Goal: Check status: Check status

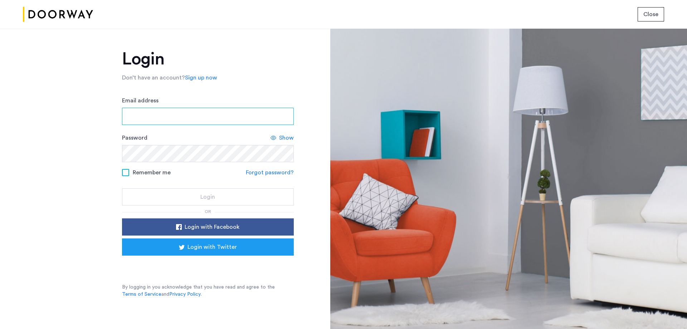
click at [212, 117] on input "Email address" at bounding box center [208, 116] width 172 height 17
type input "**********"
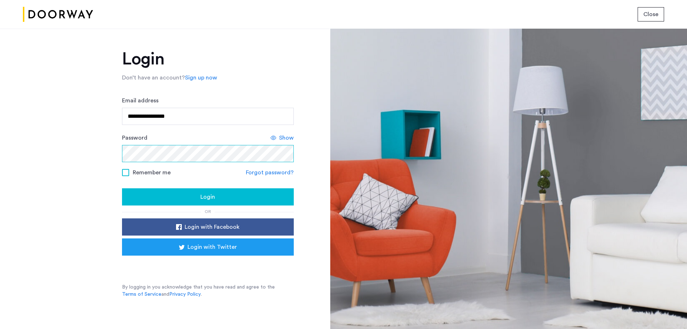
click at [122, 188] on button "Login" at bounding box center [208, 196] width 172 height 17
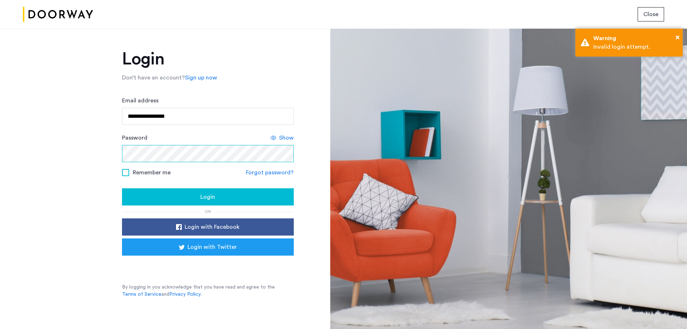
click at [122, 188] on button "Login" at bounding box center [208, 196] width 172 height 17
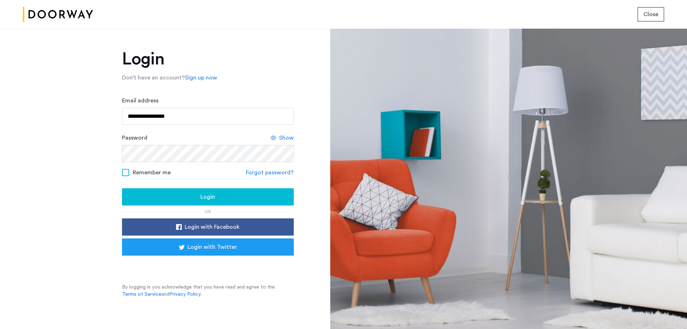
click at [283, 140] on span "Show" at bounding box center [286, 137] width 15 height 9
click at [202, 197] on span "Login" at bounding box center [207, 197] width 15 height 9
click at [73, 149] on div "**********" at bounding box center [165, 179] width 330 height 300
click at [122, 188] on button "Login" at bounding box center [208, 196] width 172 height 17
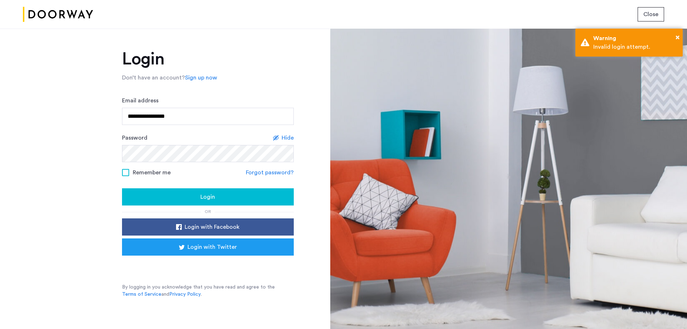
click at [277, 173] on link "Forgot password?" at bounding box center [270, 172] width 48 height 9
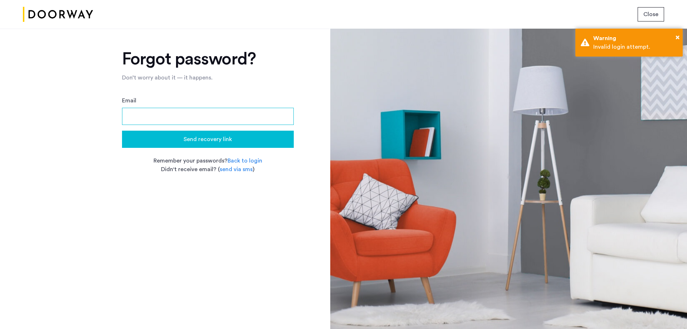
click at [196, 114] on input "Email" at bounding box center [208, 116] width 172 height 17
type input "**********"
click at [182, 138] on div "Send recovery link" at bounding box center [208, 139] width 160 height 9
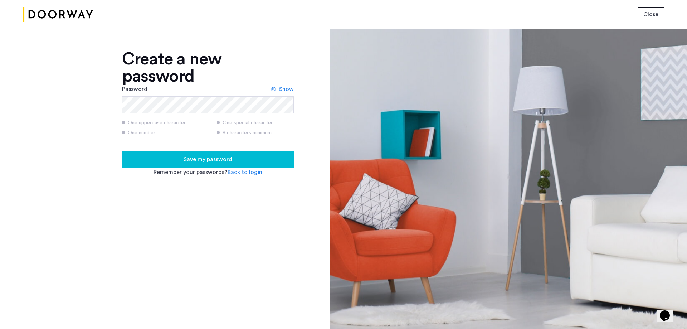
click at [203, 163] on span "Save my password" at bounding box center [208, 159] width 49 height 9
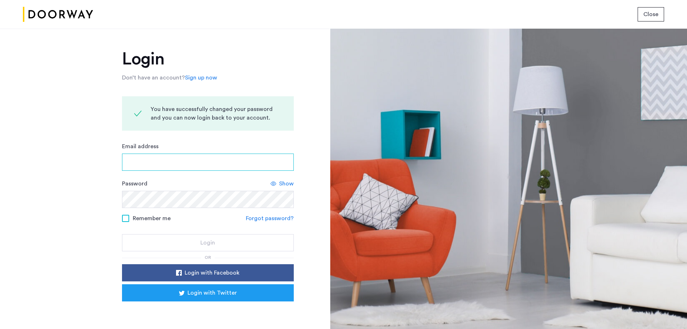
click at [203, 163] on input "Email address" at bounding box center [208, 162] width 172 height 17
type input "**********"
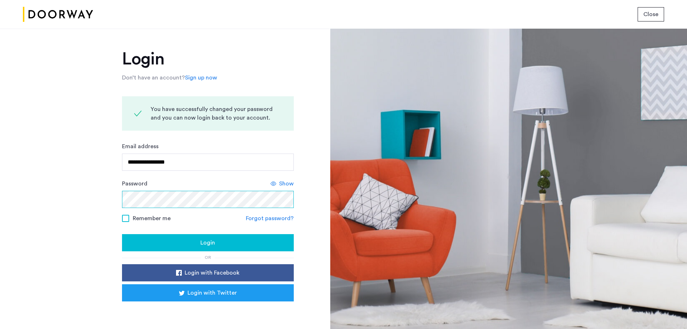
click at [122, 234] on button "Login" at bounding box center [208, 242] width 172 height 17
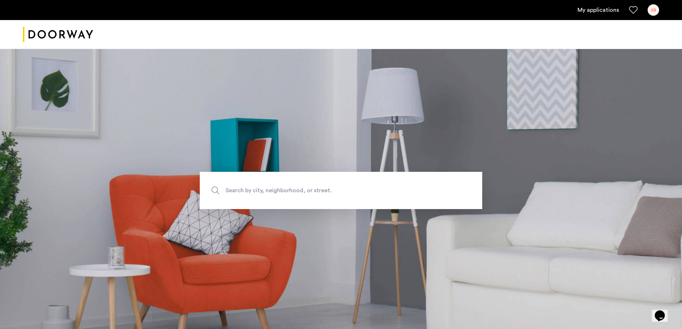
click at [588, 10] on link "My applications" at bounding box center [598, 10] width 42 height 9
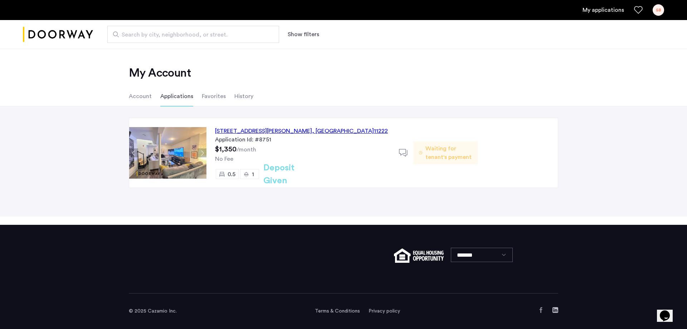
click at [320, 132] on span ", [GEOGRAPHIC_DATA]" at bounding box center [343, 131] width 62 height 6
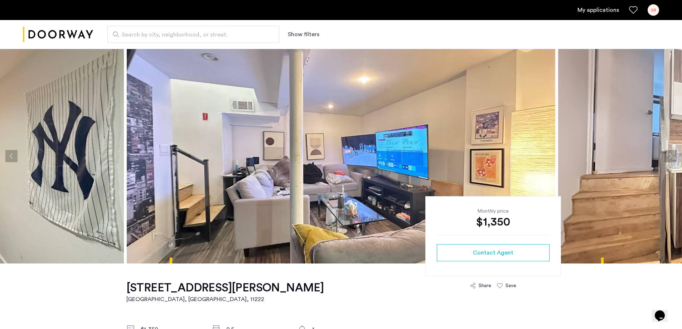
click at [654, 9] on div "SB" at bounding box center [652, 9] width 11 height 11
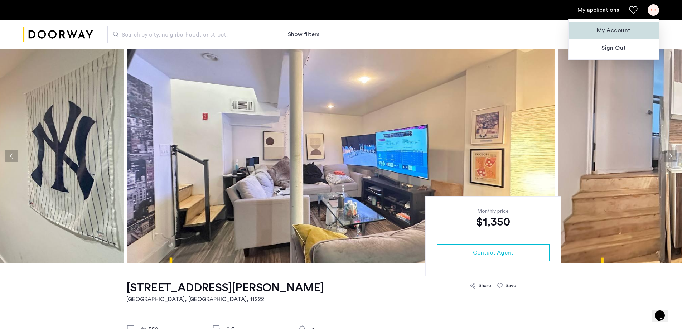
click at [619, 29] on span "My Account" at bounding box center [613, 30] width 79 height 9
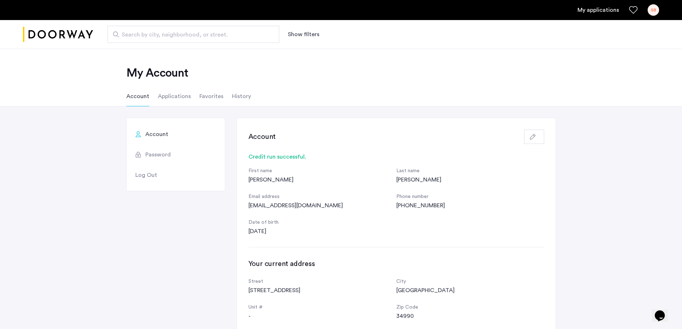
click at [177, 96] on li "Applications" at bounding box center [174, 96] width 33 height 20
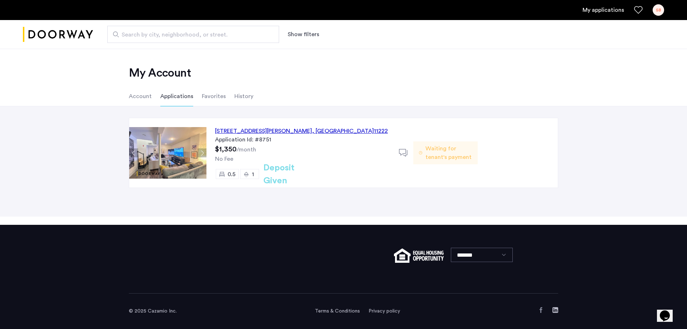
click at [439, 149] on span "Waiting for tenant's payment" at bounding box center [449, 152] width 47 height 17
click at [420, 152] on icon at bounding box center [421, 153] width 4 height 6
click at [402, 154] on icon at bounding box center [403, 153] width 9 height 9
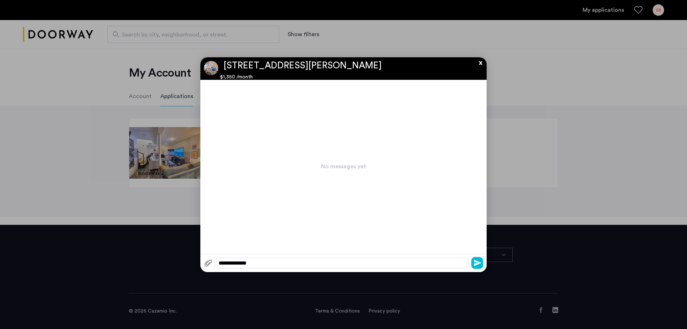
click at [479, 63] on button "x" at bounding box center [478, 61] width 11 height 8
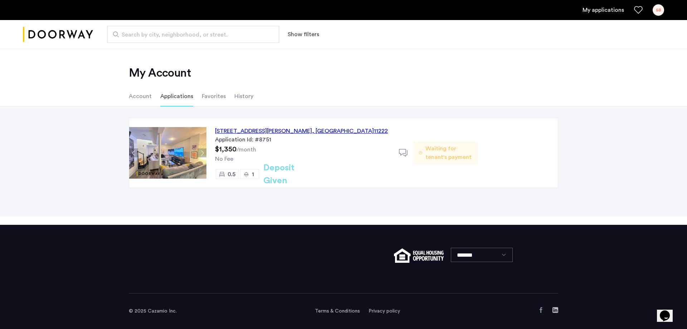
click at [201, 152] on button "Next apartment" at bounding box center [202, 153] width 9 height 9
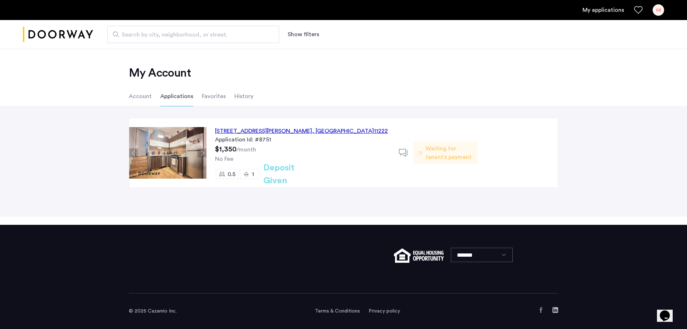
click at [201, 152] on button "Next apartment" at bounding box center [202, 153] width 9 height 9
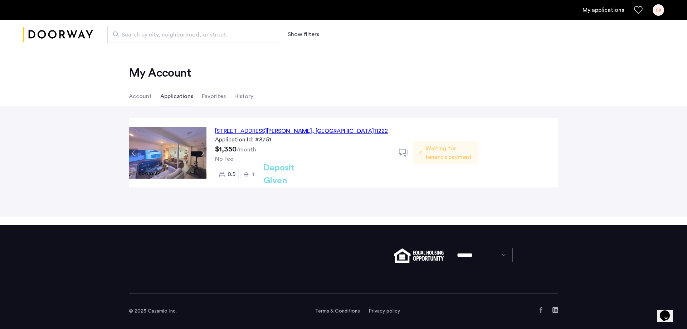
click at [200, 152] on button "Next apartment" at bounding box center [202, 153] width 9 height 9
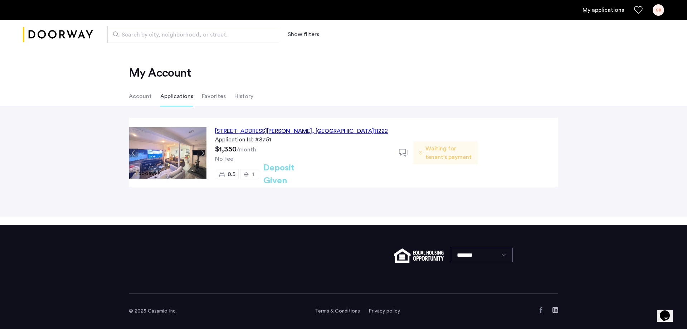
click at [200, 152] on button "Next apartment" at bounding box center [202, 153] width 9 height 9
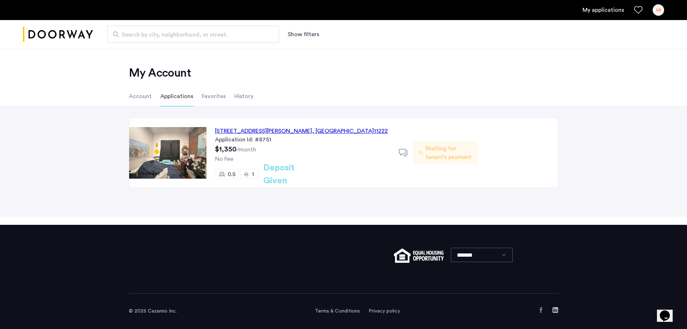
click at [200, 152] on button "Next apartment" at bounding box center [202, 153] width 9 height 9
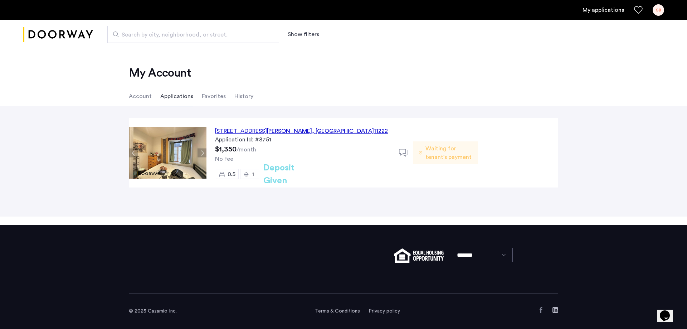
click at [200, 152] on button "Next apartment" at bounding box center [202, 153] width 9 height 9
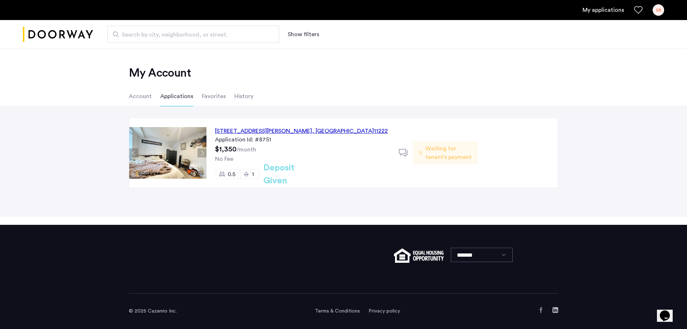
click at [200, 152] on button "Next apartment" at bounding box center [202, 153] width 9 height 9
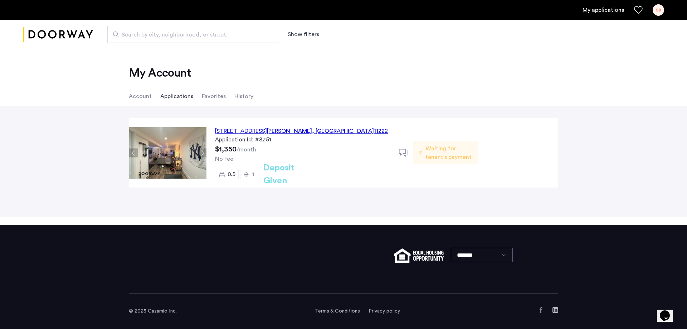
click at [200, 152] on button "Next apartment" at bounding box center [202, 153] width 9 height 9
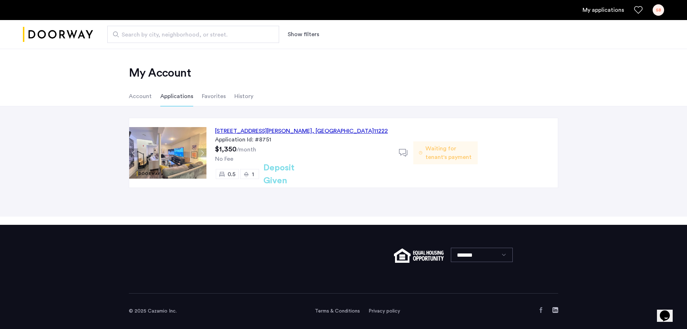
click at [200, 152] on button "Next apartment" at bounding box center [202, 153] width 9 height 9
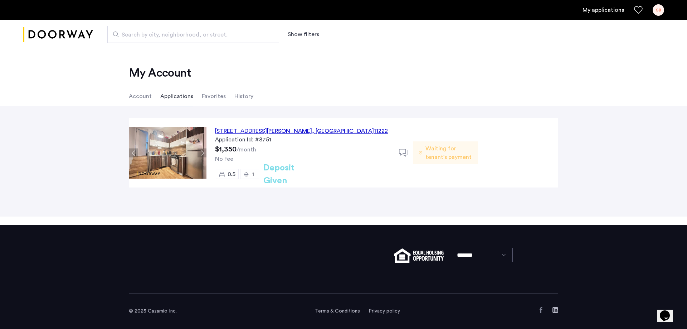
click at [200, 152] on button "Next apartment" at bounding box center [202, 153] width 9 height 9
